Goal: Information Seeking & Learning: Learn about a topic

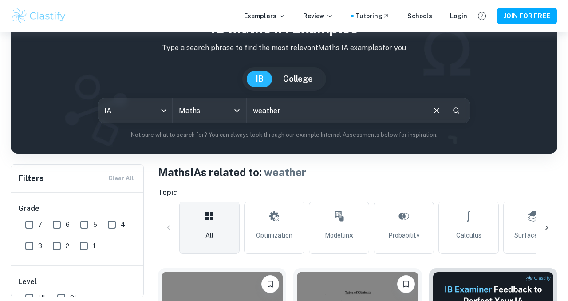
scroll to position [51, 0]
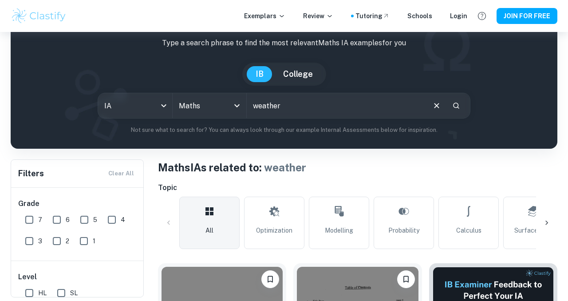
click at [294, 101] on input "weather" at bounding box center [336, 105] width 178 height 25
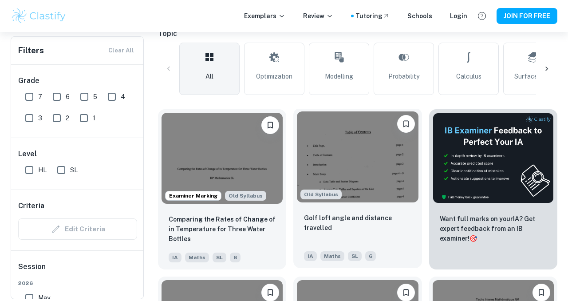
scroll to position [82, 0]
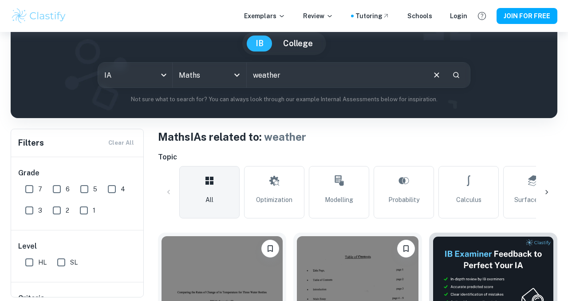
click at [400, 183] on icon at bounding box center [403, 180] width 10 height 7
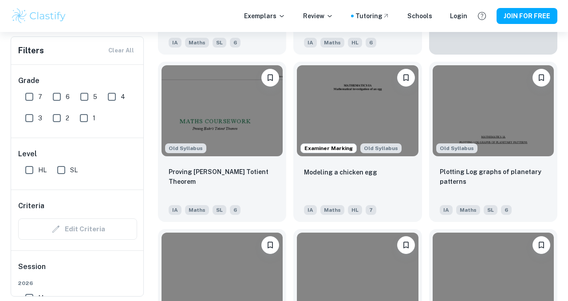
scroll to position [2426, 0]
